Goal: Task Accomplishment & Management: Use online tool/utility

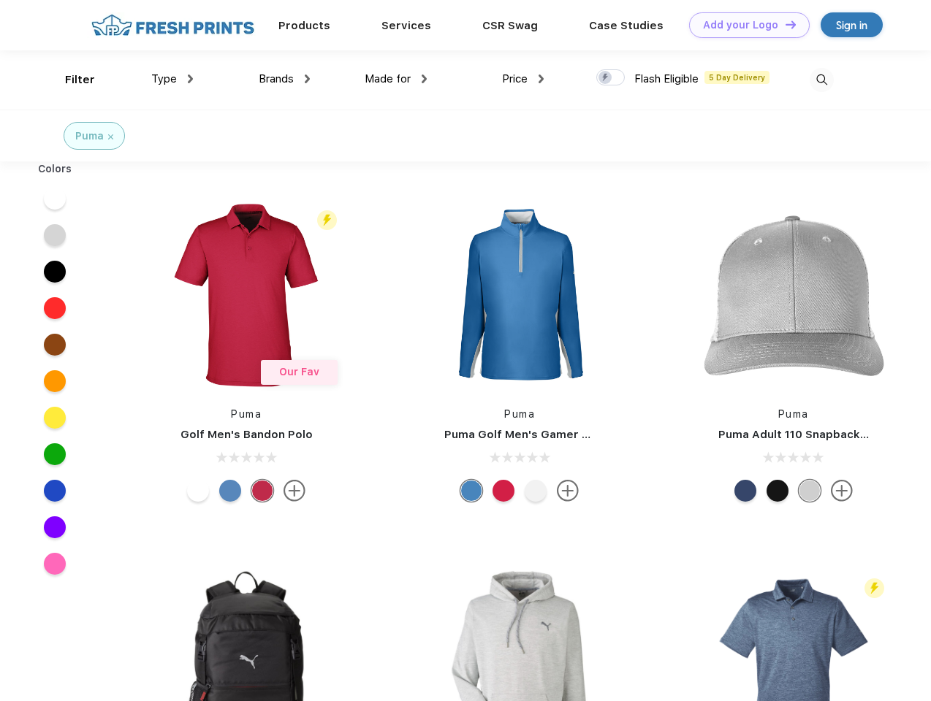
click at [744, 25] on link "Add your Logo Design Tool" at bounding box center [749, 25] width 121 height 26
click at [0, 0] on div "Design Tool" at bounding box center [0, 0] width 0 height 0
click at [784, 24] on link "Add your Logo Design Tool" at bounding box center [749, 25] width 121 height 26
click at [70, 80] on div "Filter" at bounding box center [80, 80] width 30 height 17
click at [172, 79] on span "Type" at bounding box center [164, 78] width 26 height 13
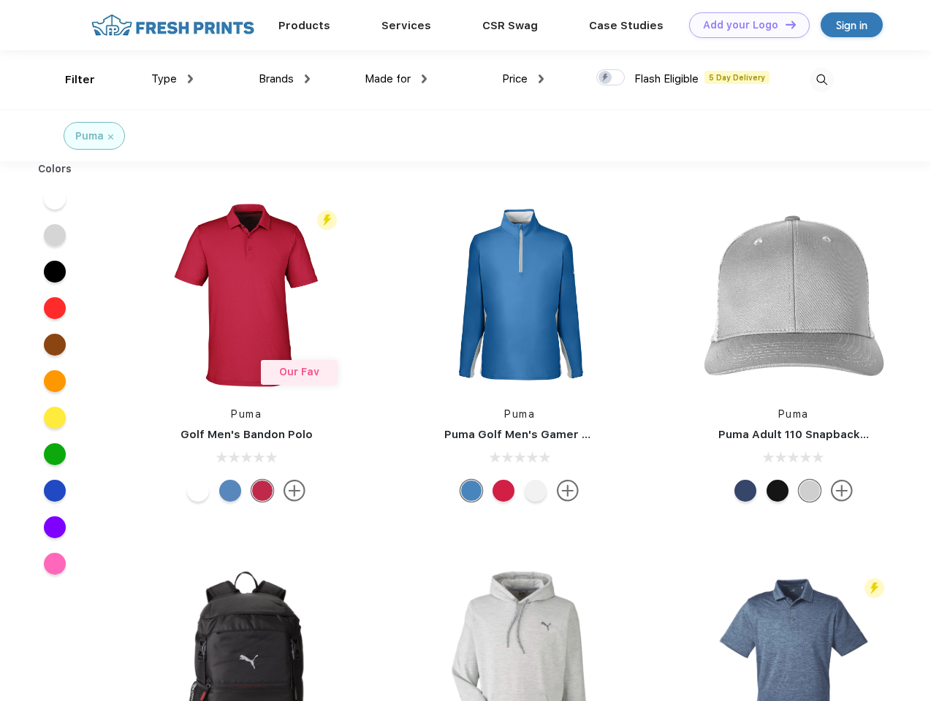
click at [284, 79] on span "Brands" at bounding box center [276, 78] width 35 height 13
click at [396, 79] on span "Made for" at bounding box center [387, 78] width 46 height 13
click at [523, 79] on span "Price" at bounding box center [515, 78] width 26 height 13
click at [611, 78] on div at bounding box center [610, 77] width 28 height 16
click at [605, 78] on input "checkbox" at bounding box center [600, 73] width 9 height 9
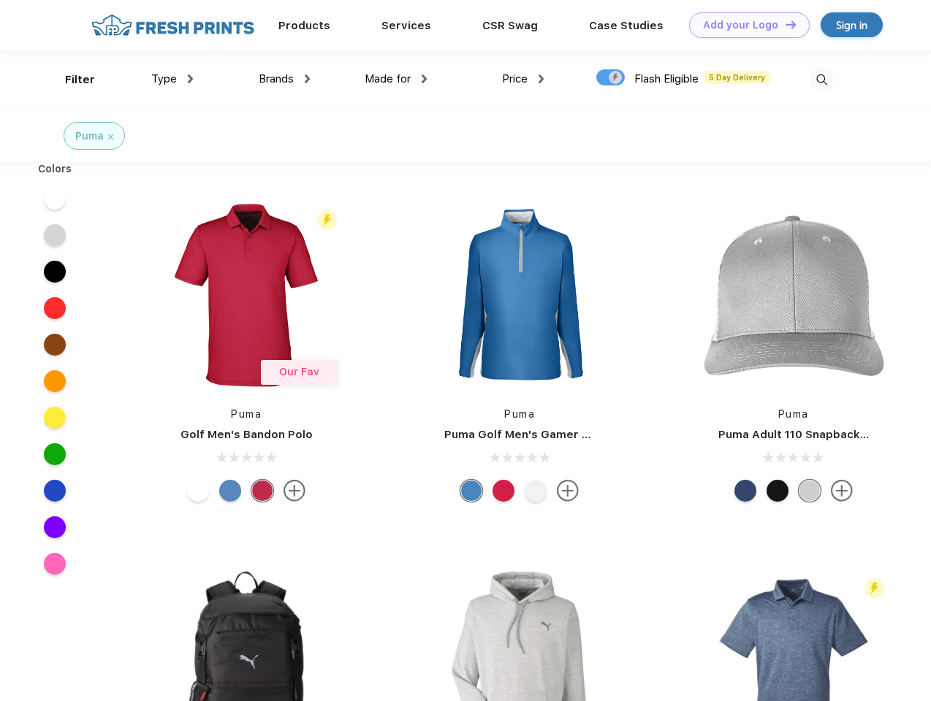
click at [821, 80] on img at bounding box center [821, 80] width 24 height 24
